Goal: Navigation & Orientation: Find specific page/section

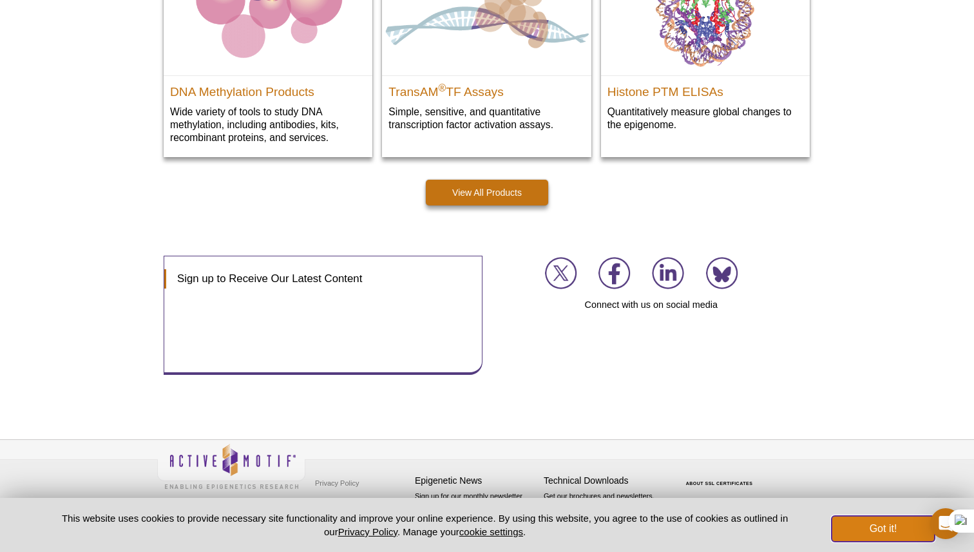
click at [857, 527] on button "Got it!" at bounding box center [882, 529] width 103 height 26
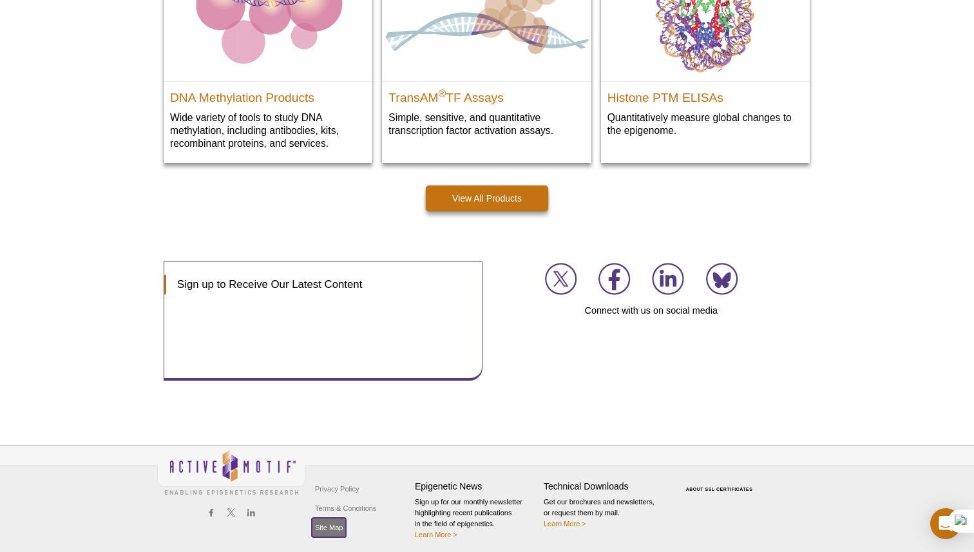
click at [338, 521] on link "Site Map" at bounding box center [329, 527] width 34 height 19
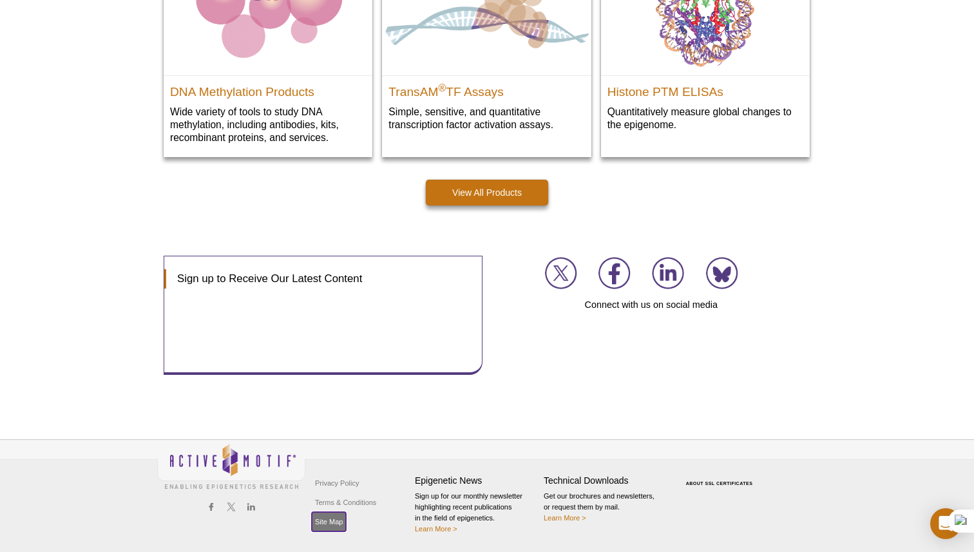
scroll to position [1879, 0]
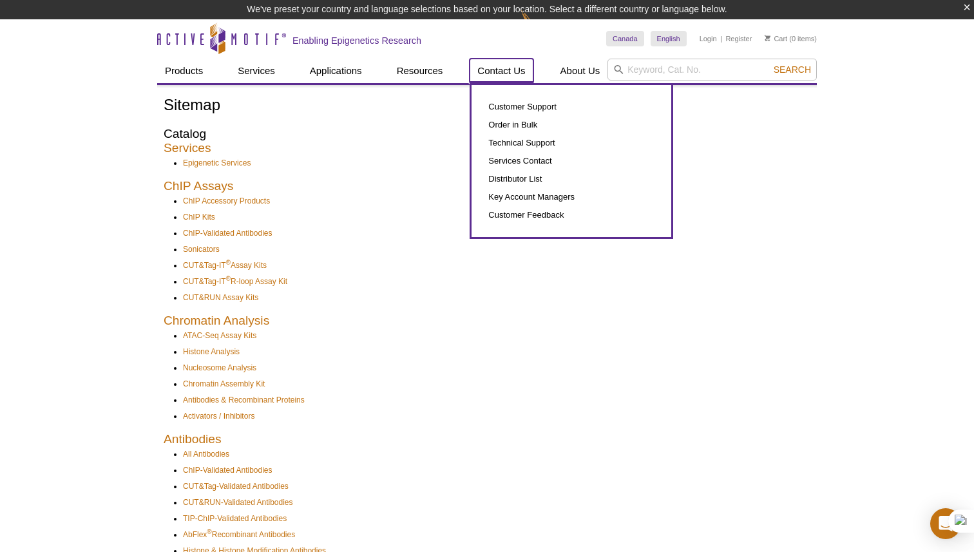
click at [526, 73] on link "Contact Us" at bounding box center [500, 71] width 63 height 24
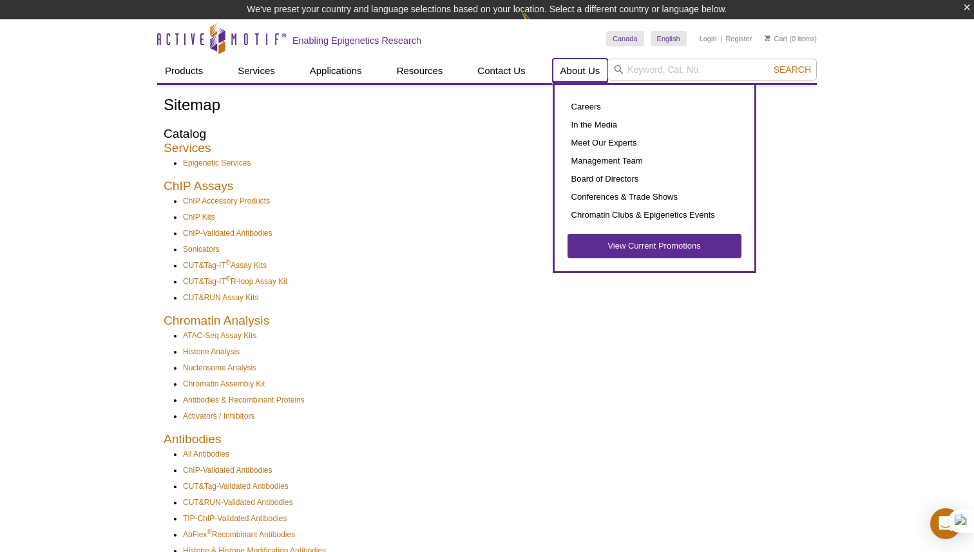
click at [574, 70] on link "About Us" at bounding box center [580, 71] width 55 height 24
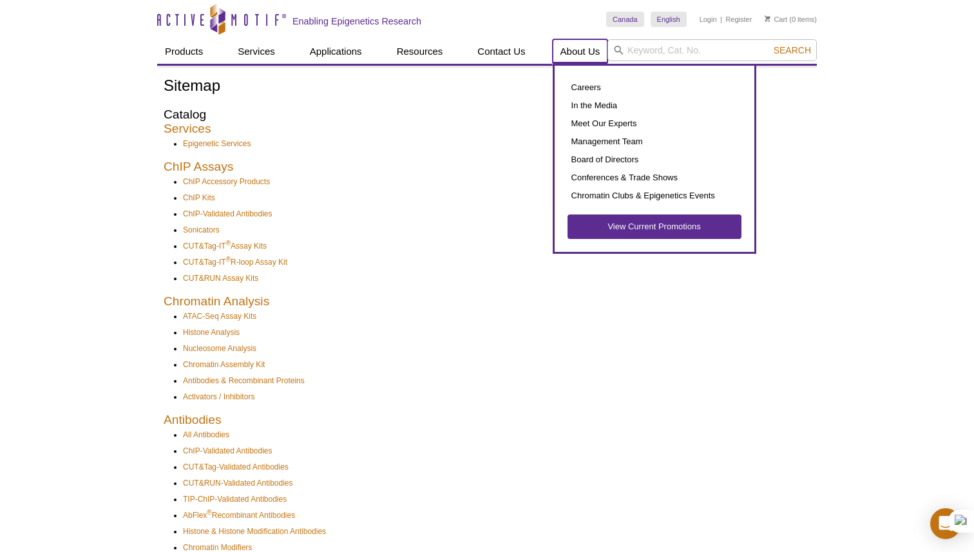
click at [581, 52] on link "About Us" at bounding box center [580, 51] width 55 height 24
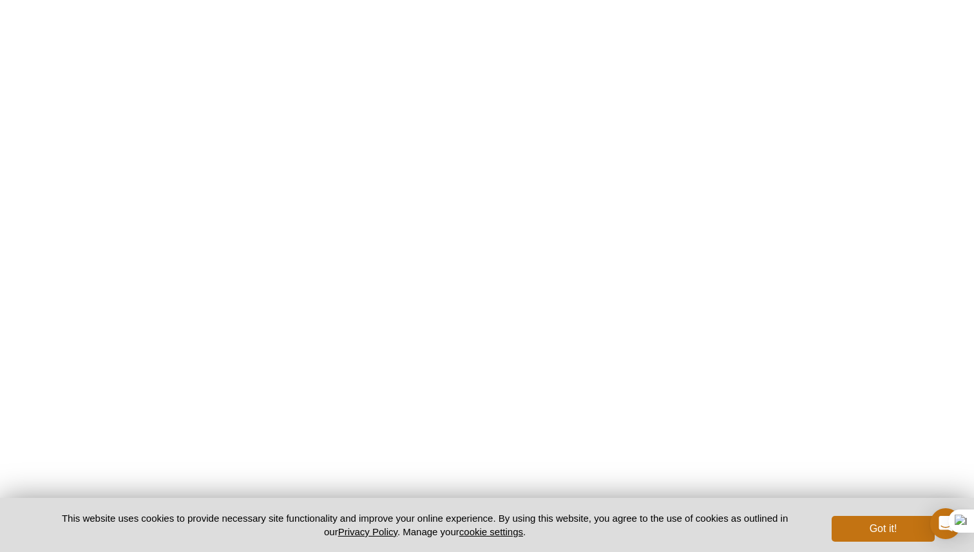
scroll to position [1395, 0]
